Goal: Find specific page/section: Find specific page/section

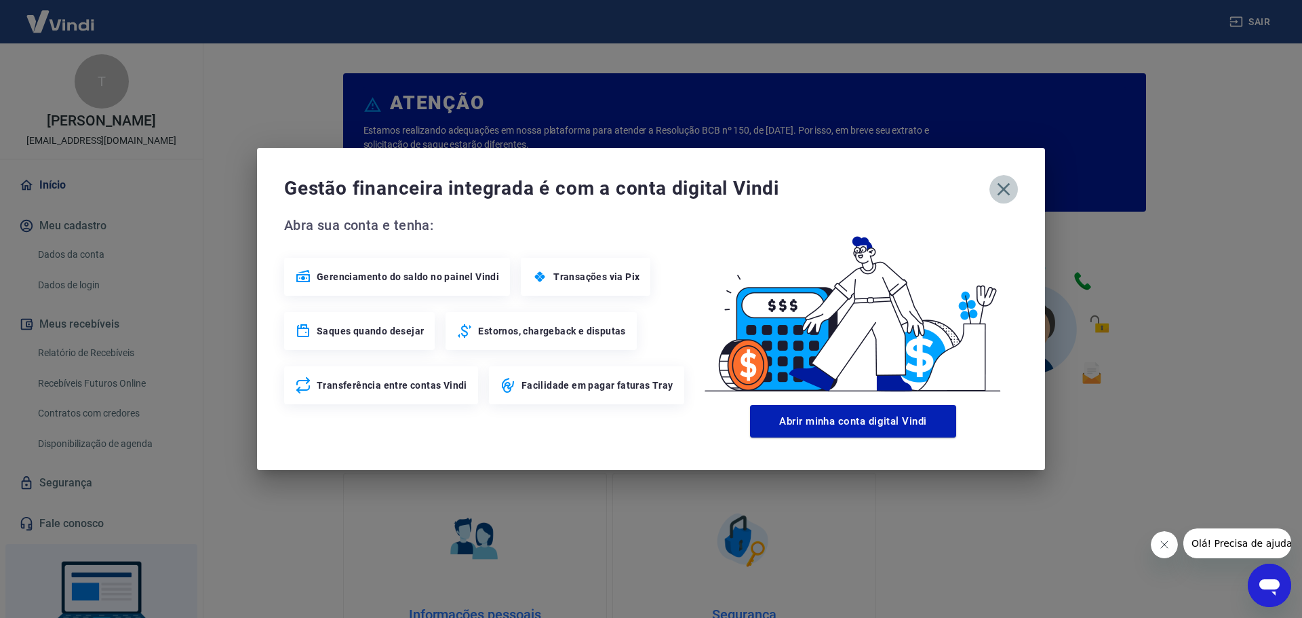
click at [1002, 190] on icon "button" at bounding box center [1003, 189] width 13 height 13
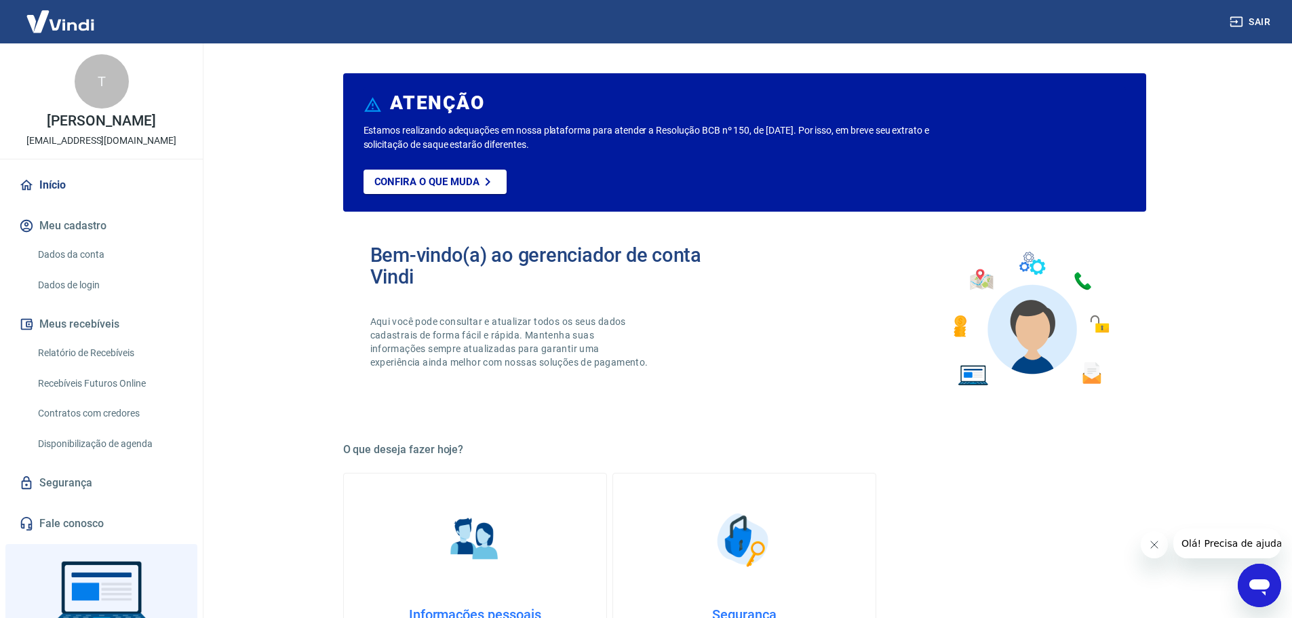
click at [66, 349] on link "Relatório de Recebíveis" at bounding box center [110, 353] width 154 height 28
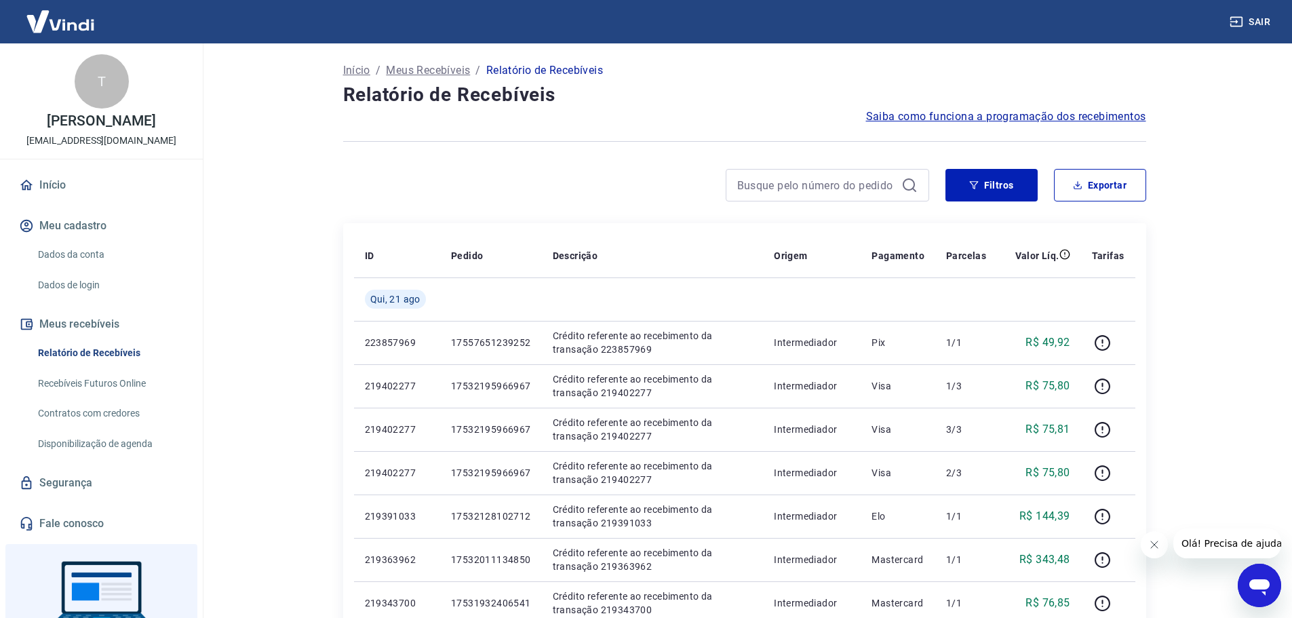
click at [64, 382] on link "Recebíveis Futuros Online" at bounding box center [110, 384] width 154 height 28
